Goal: Information Seeking & Learning: Learn about a topic

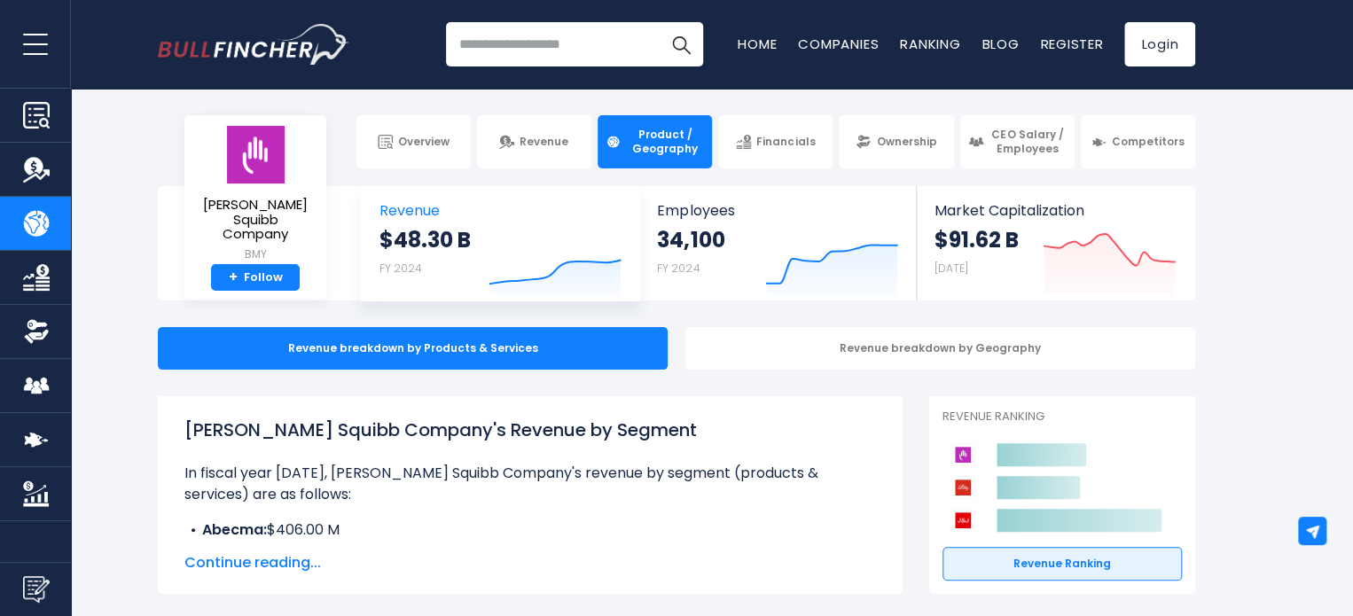
click at [442, 208] on span "Revenue" at bounding box center [500, 210] width 242 height 17
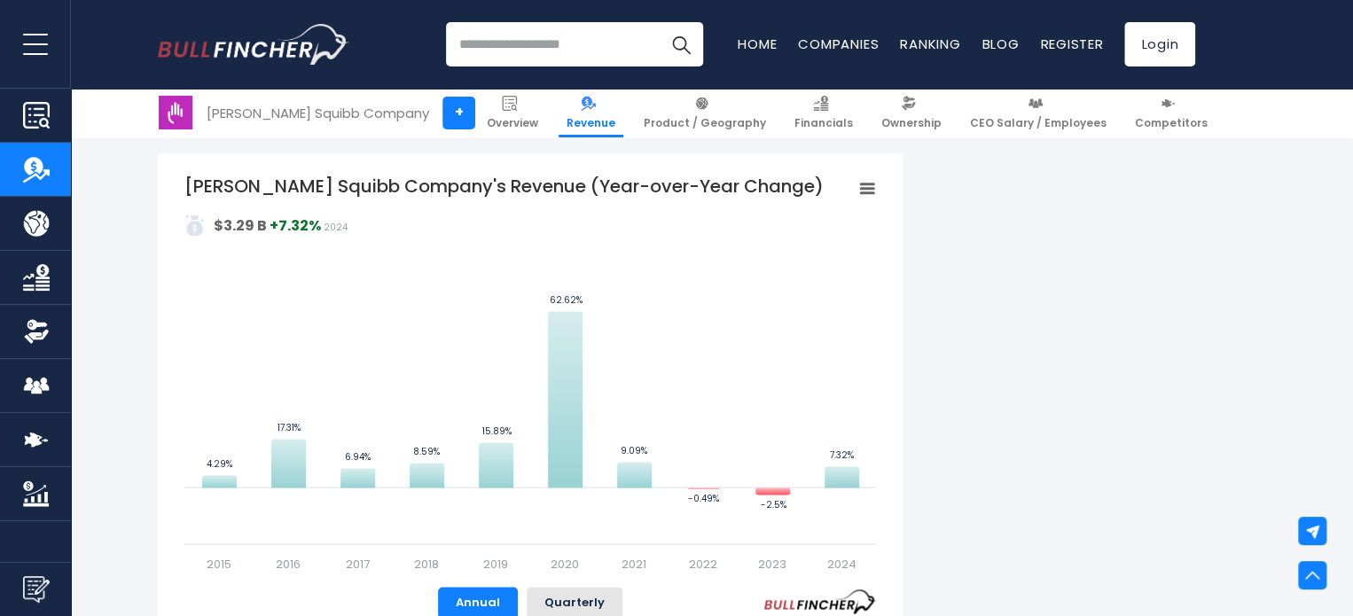
scroll to position [1057, 0]
click at [206, 371] on rect "Bristol-Myers Squibb Company's Revenue (Year-over-Year Change)" at bounding box center [529, 372] width 691 height 399
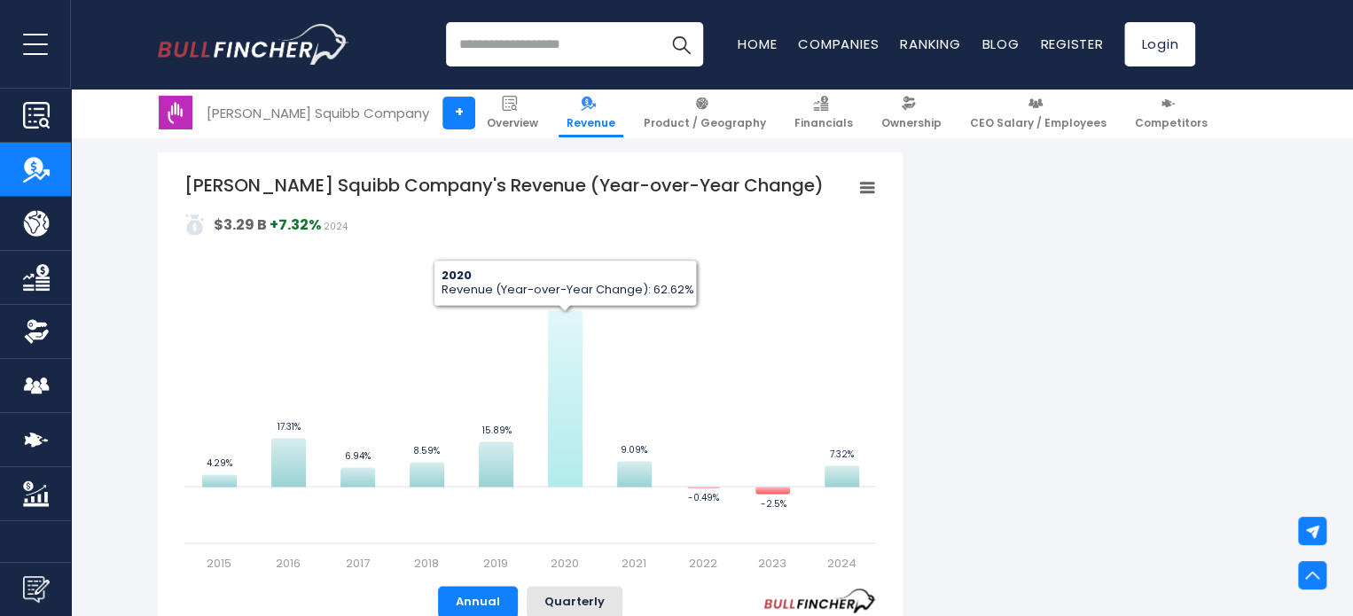
scroll to position [1031, 0]
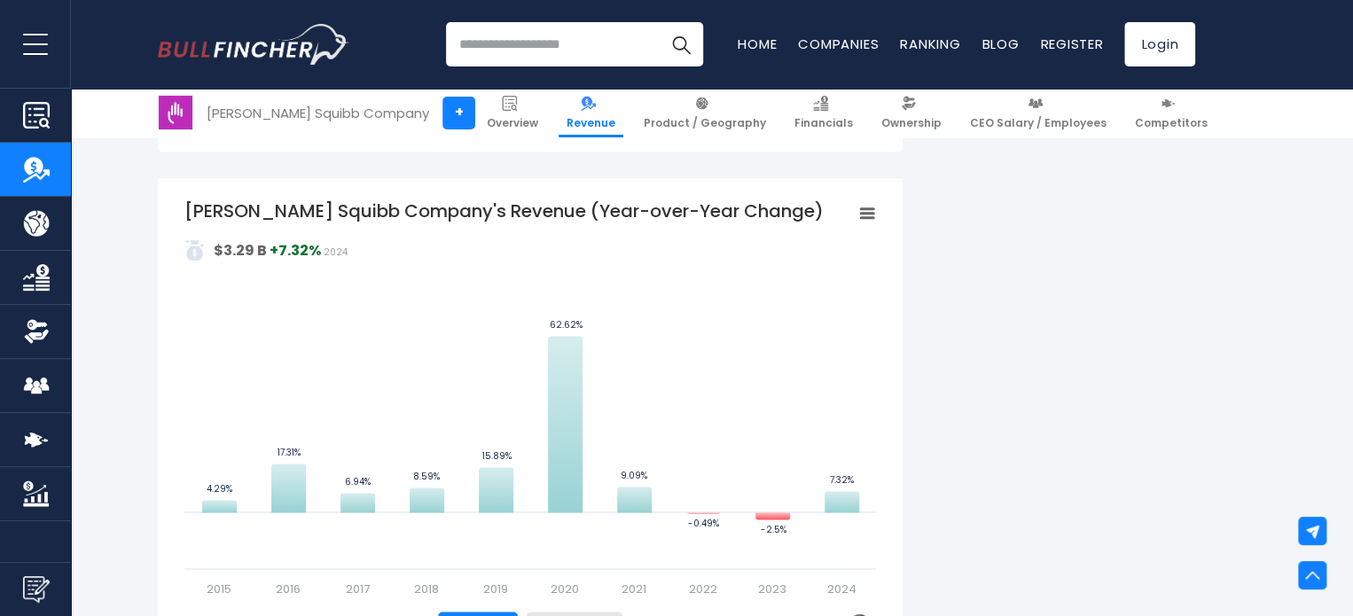
click at [872, 209] on icon "Bristol-Myers Squibb Company's Revenue (Year-over-Year Change)" at bounding box center [867, 213] width 12 height 9
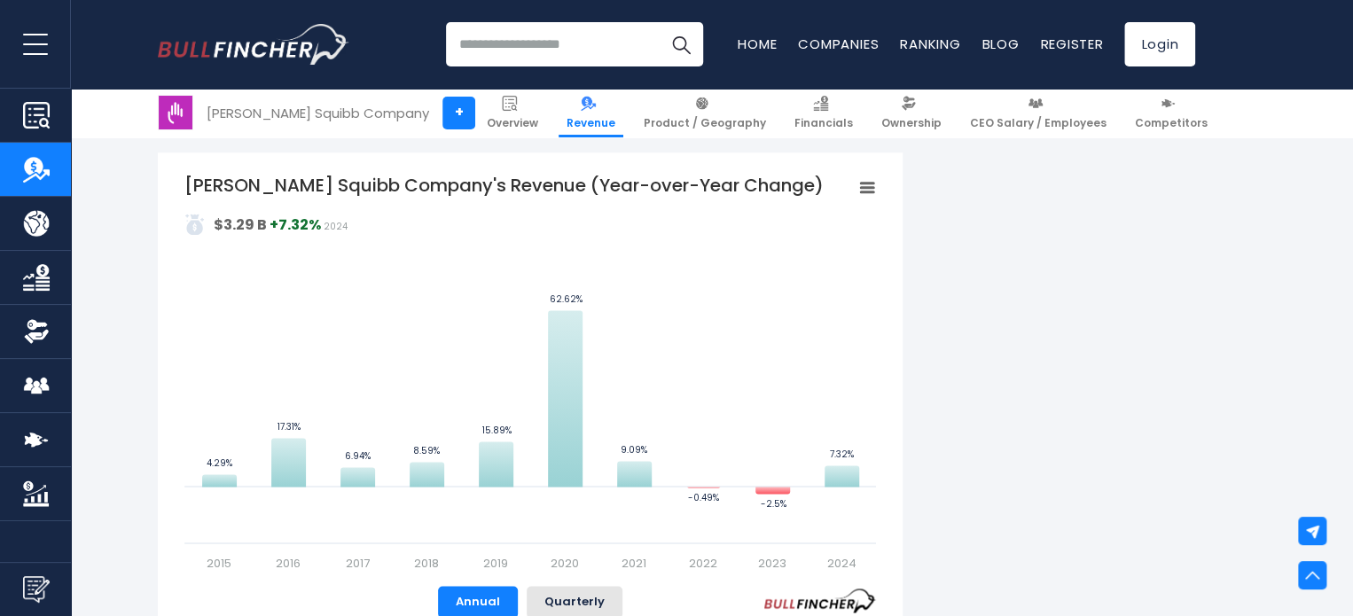
scroll to position [1057, 0]
